Goal: Download file/media

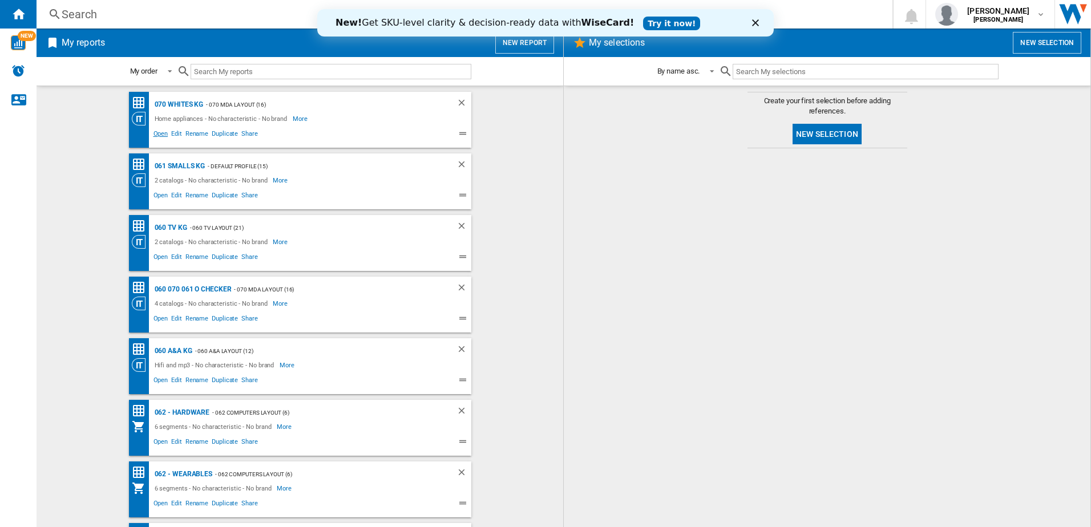
click at [158, 134] on span "Open" at bounding box center [161, 135] width 18 height 14
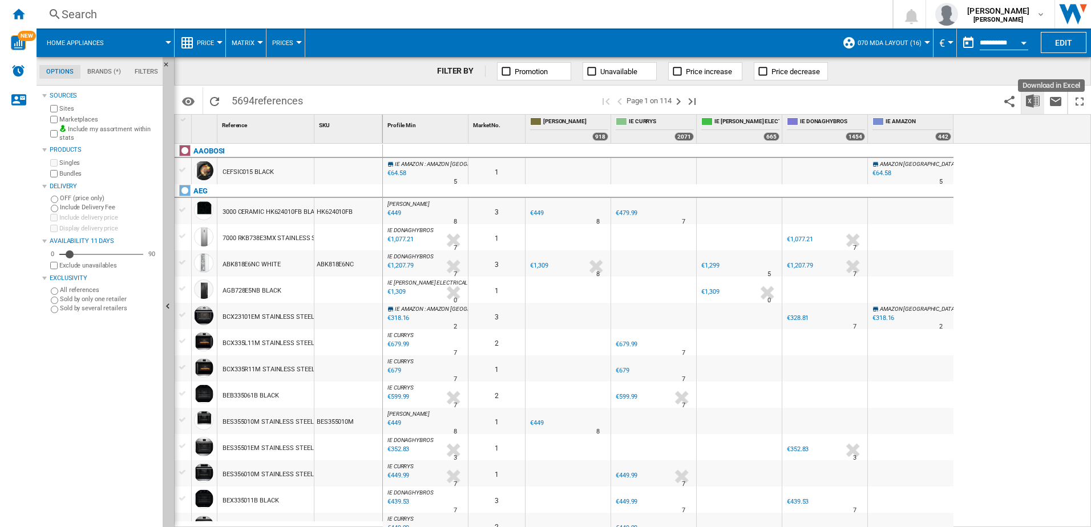
click at [1036, 100] on img "Download in Excel" at bounding box center [1033, 101] width 14 height 14
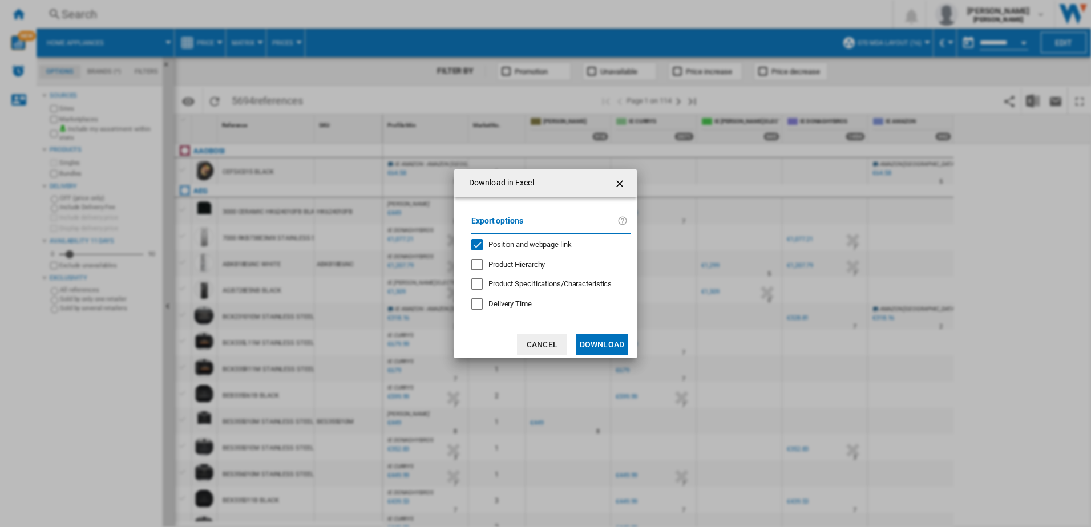
click at [605, 346] on button "Download" at bounding box center [601, 344] width 51 height 21
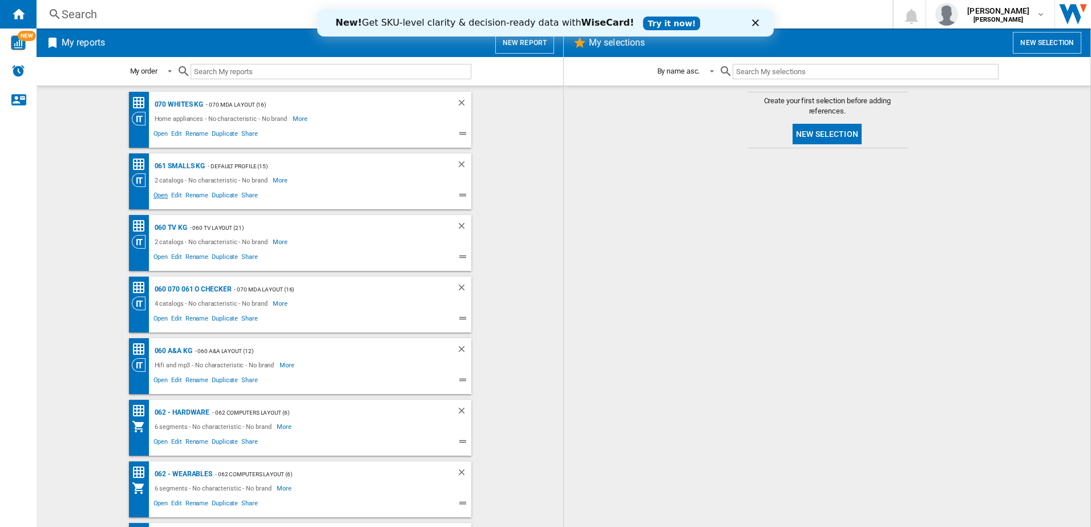
click at [156, 196] on span "Open" at bounding box center [161, 197] width 18 height 14
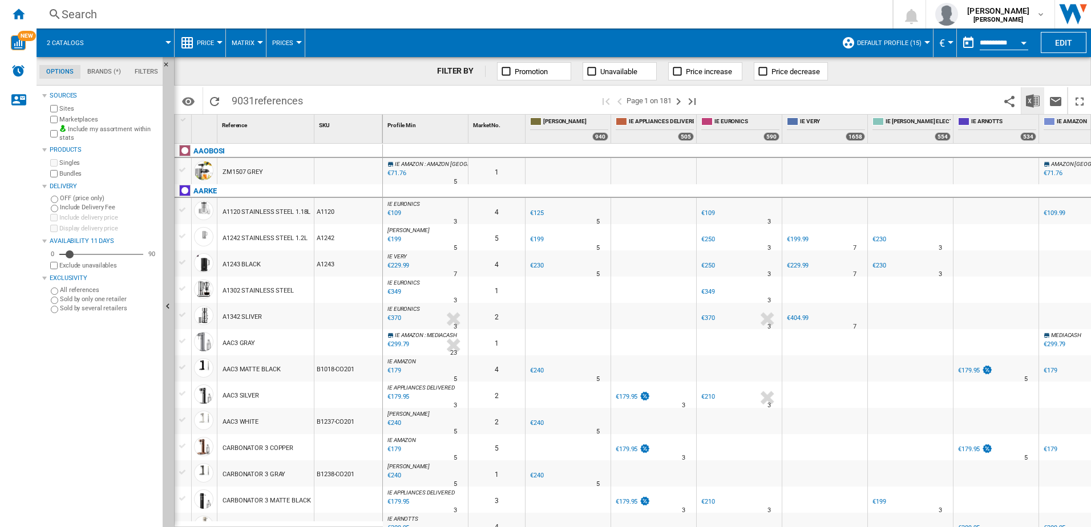
click at [1034, 104] on img "Download in Excel" at bounding box center [1033, 101] width 14 height 14
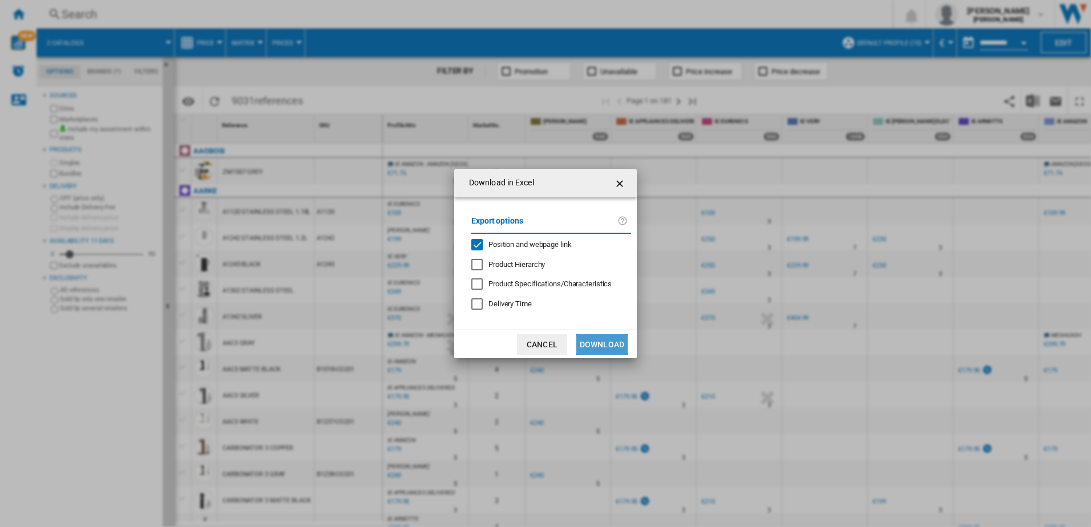
click at [583, 342] on button "Download" at bounding box center [601, 344] width 51 height 21
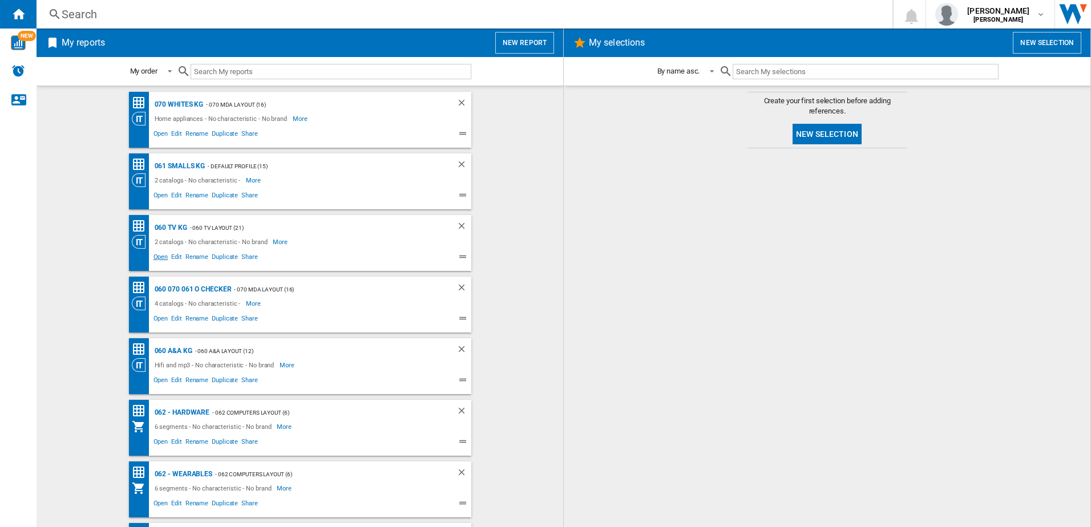
click at [157, 257] on span "Open" at bounding box center [161, 259] width 18 height 14
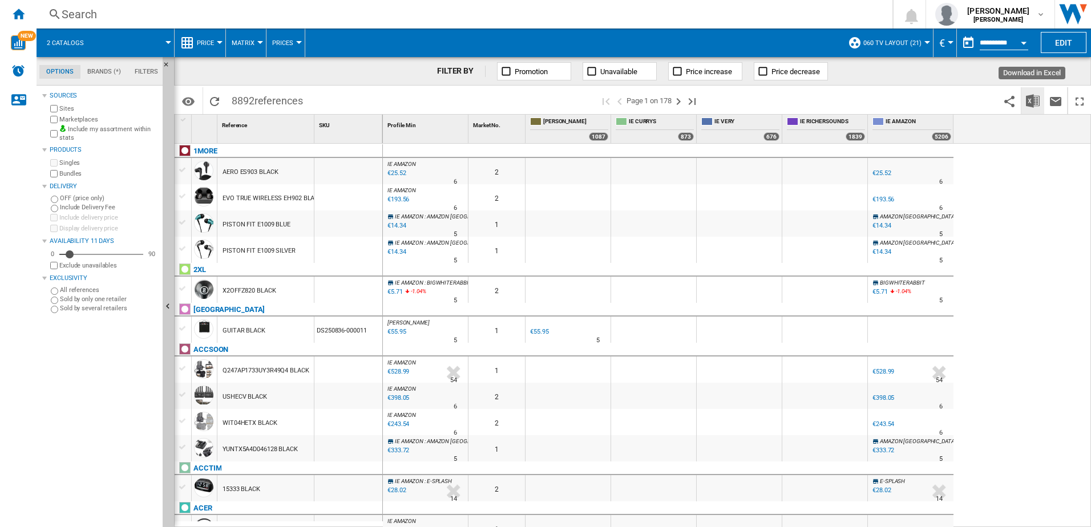
click at [1034, 103] on img "Download in Excel" at bounding box center [1033, 101] width 14 height 14
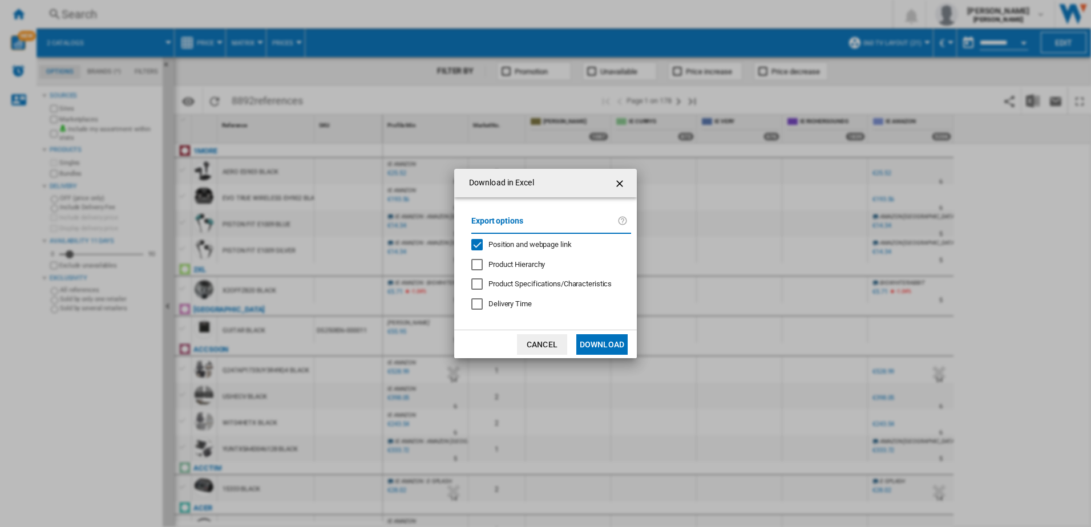
click at [621, 339] on button "Download" at bounding box center [601, 344] width 51 height 21
